Goal: Find specific page/section: Find specific page/section

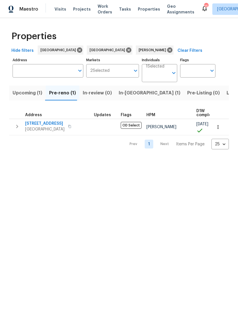
click at [227, 95] on span "Listed (7)" at bounding box center [237, 93] width 21 height 8
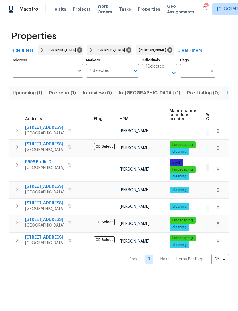
click at [36, 143] on span "[STREET_ADDRESS]" at bounding box center [44, 144] width 39 height 6
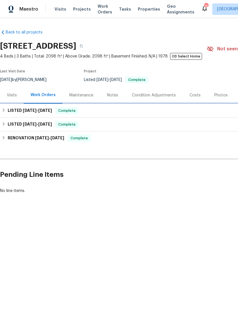
click at [17, 109] on h6 "LISTED [DATE] - [DATE]" at bounding box center [30, 110] width 44 height 7
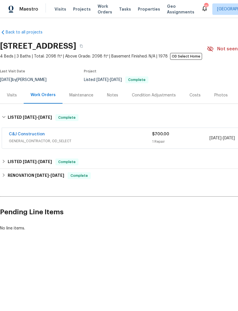
click at [26, 136] on link "C&J Construction" at bounding box center [27, 134] width 36 height 4
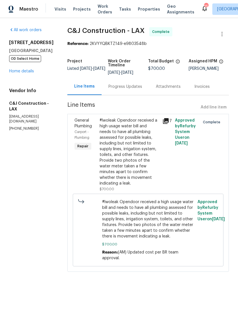
click at [142, 153] on div "#lwoleak Opendoor received a high usage water bill and needs to have all plumbi…" at bounding box center [129, 152] width 59 height 69
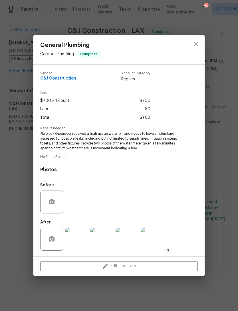
click at [78, 240] on img at bounding box center [76, 239] width 23 height 23
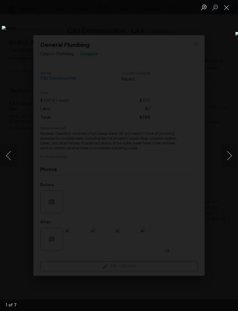
click at [228, 157] on button "Next image" at bounding box center [229, 155] width 17 height 23
click at [227, 153] on button "Next image" at bounding box center [229, 155] width 17 height 23
click at [227, 156] on button "Next image" at bounding box center [229, 155] width 17 height 23
click at [228, 156] on button "Next image" at bounding box center [229, 155] width 17 height 23
click at [229, 156] on button "Next image" at bounding box center [229, 155] width 17 height 23
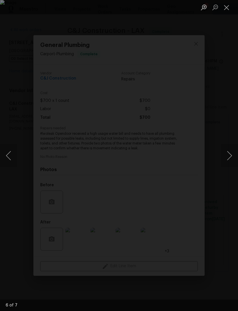
click at [227, 156] on button "Next image" at bounding box center [229, 155] width 17 height 23
click at [228, 156] on button "Next image" at bounding box center [229, 155] width 17 height 23
click at [227, 158] on button "Next image" at bounding box center [229, 155] width 17 height 23
click at [229, 157] on button "Next image" at bounding box center [229, 155] width 17 height 23
click at [226, 8] on button "Close lightbox" at bounding box center [226, 7] width 11 height 10
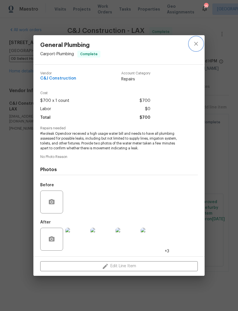
click at [196, 44] on icon "close" at bounding box center [196, 44] width 4 height 4
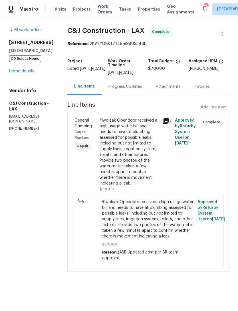
click at [147, 224] on span "#lwoleak Opendoor received a high usage water bill and needs to have all plumbi…" at bounding box center [148, 219] width 92 height 40
click at [19, 70] on link "Home details" at bounding box center [21, 71] width 25 height 4
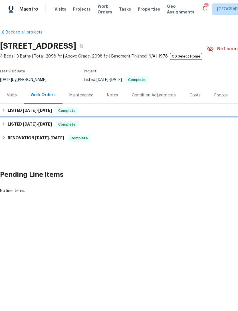
click at [33, 126] on span "[DATE]" at bounding box center [30, 124] width 14 height 4
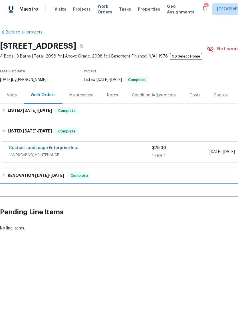
click at [39, 175] on span "[DATE]" at bounding box center [42, 175] width 14 height 4
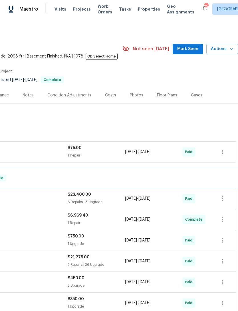
scroll to position [0, 85]
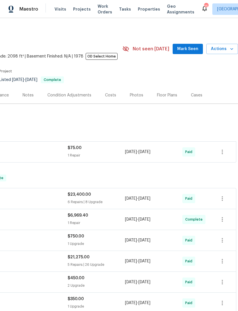
click at [187, 49] on span "Mark Seen" at bounding box center [188, 48] width 21 height 7
